Goal: Task Accomplishment & Management: Use online tool/utility

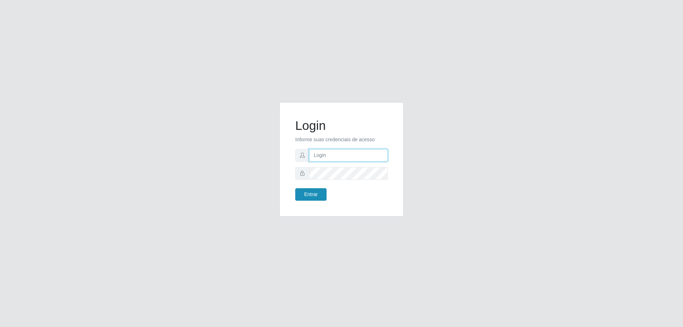
type input "[EMAIL_ADDRESS][DOMAIN_NAME]"
click at [304, 194] on button "Entrar" at bounding box center [310, 194] width 31 height 12
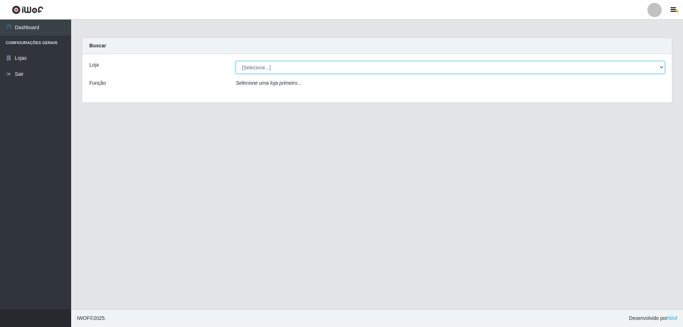
click at [661, 67] on select "[Selecione...] SuperShow Bis - [GEOGRAPHIC_DATA]" at bounding box center [450, 67] width 429 height 12
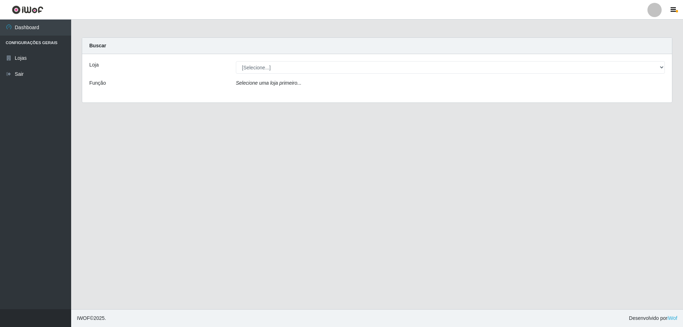
click at [353, 96] on div "Loja [Selecione...] SuperShow Bis - Avenida 6 Função Selecione uma loja primeir…" at bounding box center [376, 78] width 589 height 48
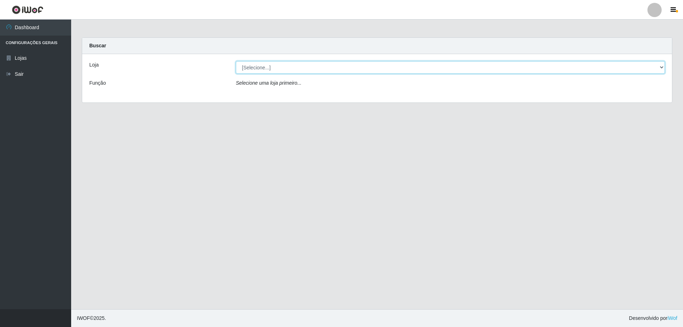
click at [660, 66] on select "[Selecione...] SuperShow Bis - [GEOGRAPHIC_DATA]" at bounding box center [450, 67] width 429 height 12
select select "59"
click at [236, 61] on select "[Selecione...] SuperShow Bis - [GEOGRAPHIC_DATA]" at bounding box center [450, 67] width 429 height 12
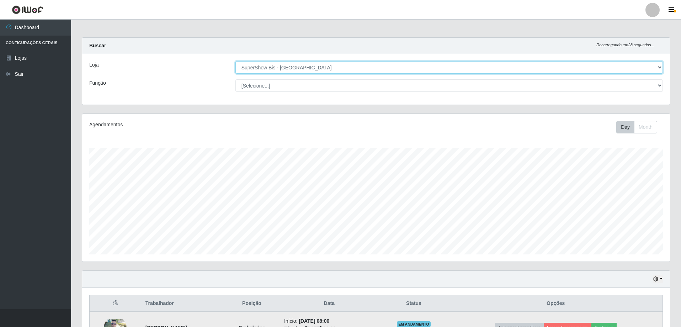
scroll to position [82, 0]
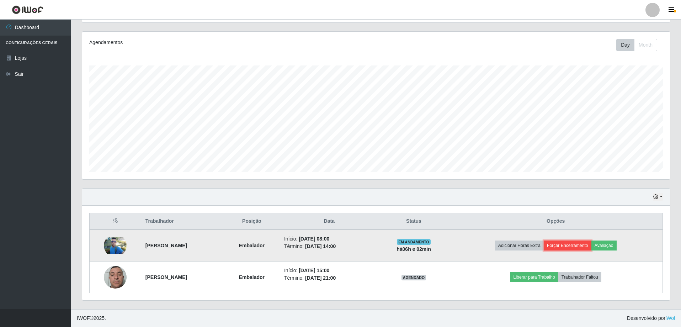
click at [580, 247] on button "Forçar Encerramento" at bounding box center [568, 245] width 48 height 10
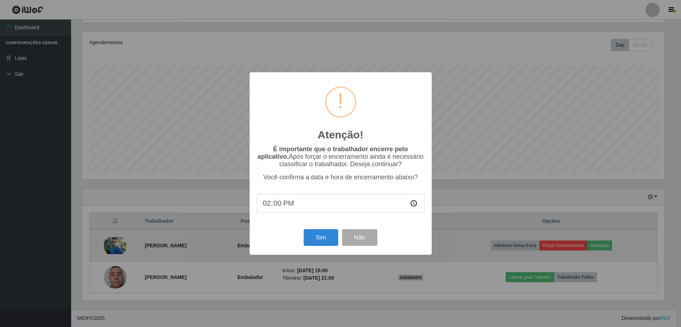
scroll to position [148, 584]
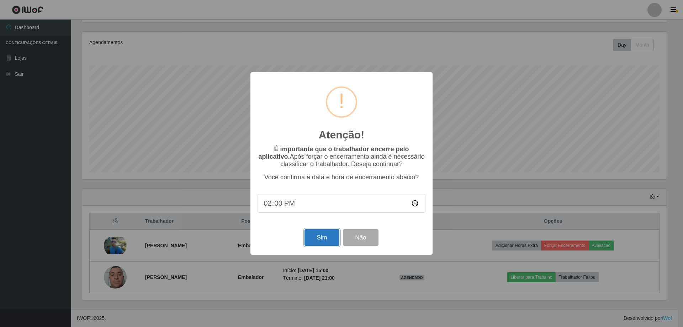
click at [311, 237] on button "Sim" at bounding box center [321, 237] width 34 height 17
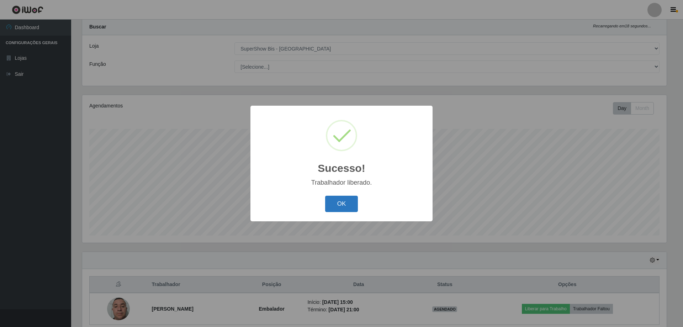
click at [346, 203] on button "OK" at bounding box center [341, 204] width 33 height 17
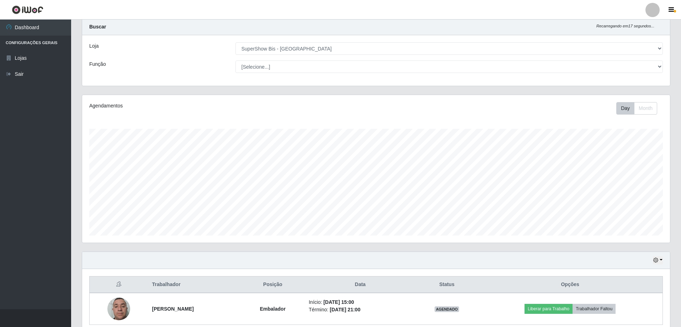
scroll to position [50, 0]
